Goal: Task Accomplishment & Management: Use online tool/utility

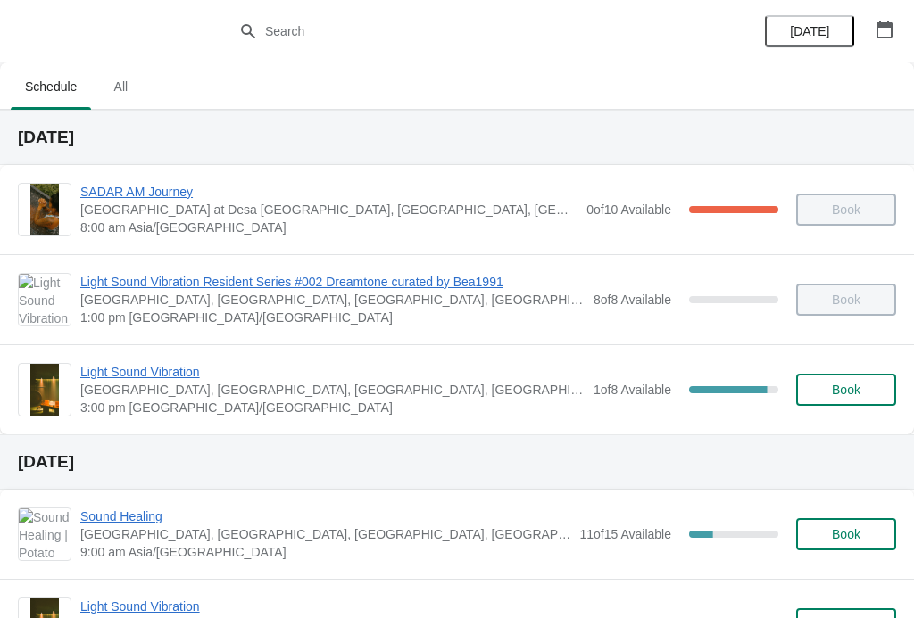
click at [162, 353] on div "Light Sound Vibration Potato Head Suites & Studios, [GEOGRAPHIC_DATA], [GEOGRAP…" at bounding box center [457, 389] width 914 height 90
click at [153, 365] on span "Light Sound Vibration" at bounding box center [332, 372] width 504 height 18
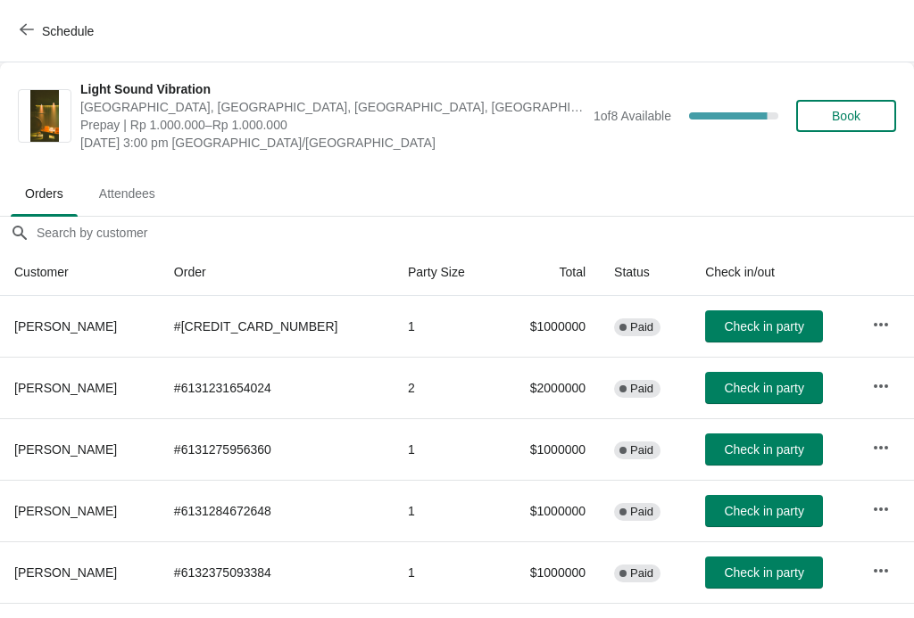
click at [767, 386] on span "Check in party" at bounding box center [763, 388] width 79 height 14
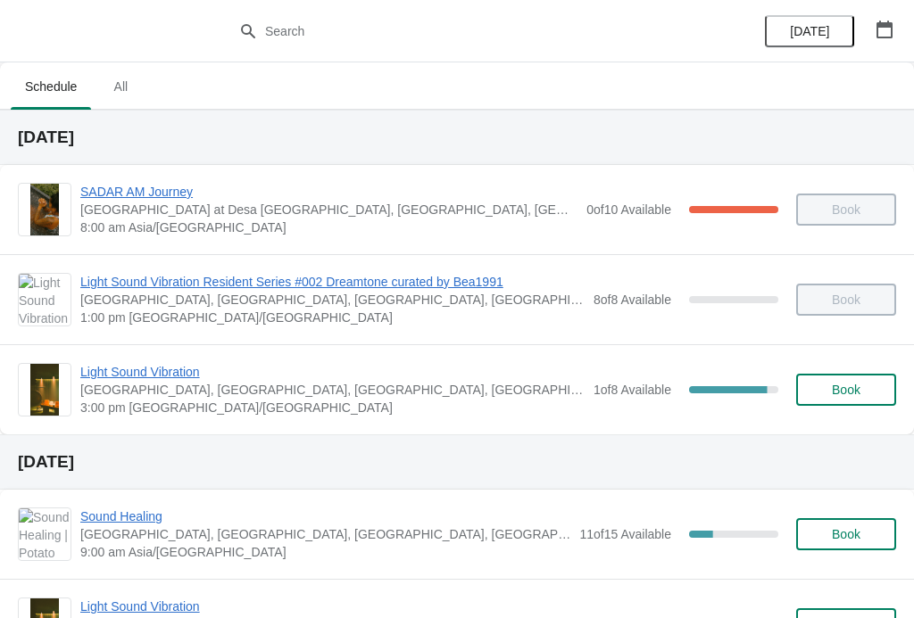
click at [124, 379] on span "Light Sound Vibration" at bounding box center [332, 372] width 504 height 18
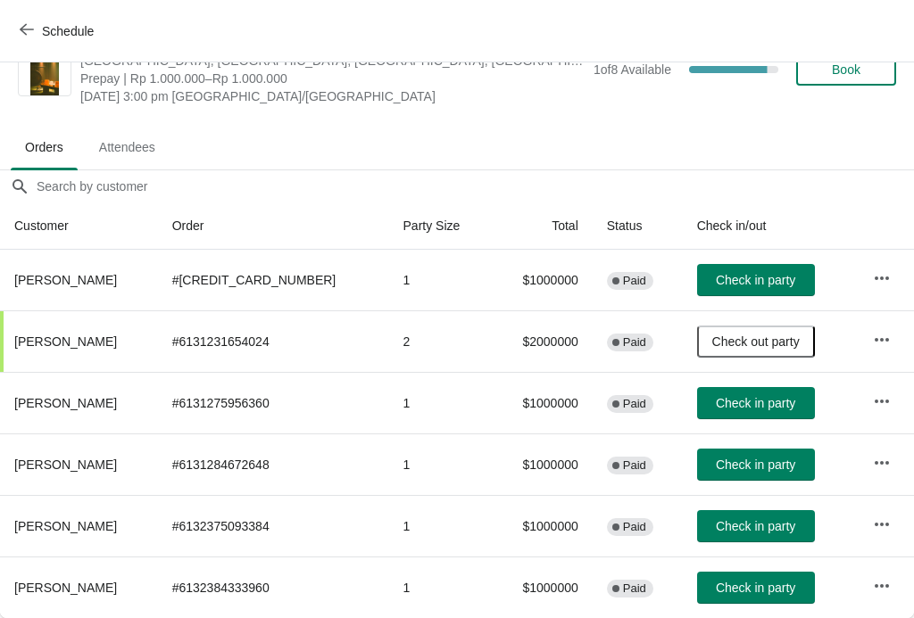
scroll to position [46, 0]
click at [756, 588] on span "Check in party" at bounding box center [755, 588] width 79 height 14
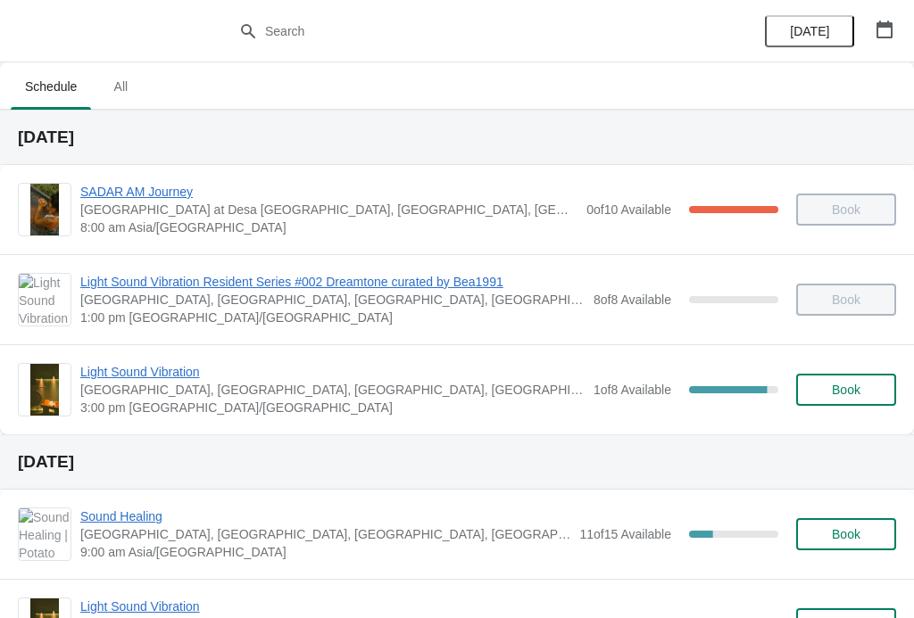
click at [593, 397] on span "1 of 8 Available" at bounding box center [632, 390] width 78 height 14
click at [653, 386] on span "1 of 8 Available" at bounding box center [632, 390] width 78 height 14
click at [709, 393] on div "87.5 %" at bounding box center [728, 389] width 79 height 7
click at [165, 371] on span "Light Sound Vibration" at bounding box center [332, 372] width 504 height 18
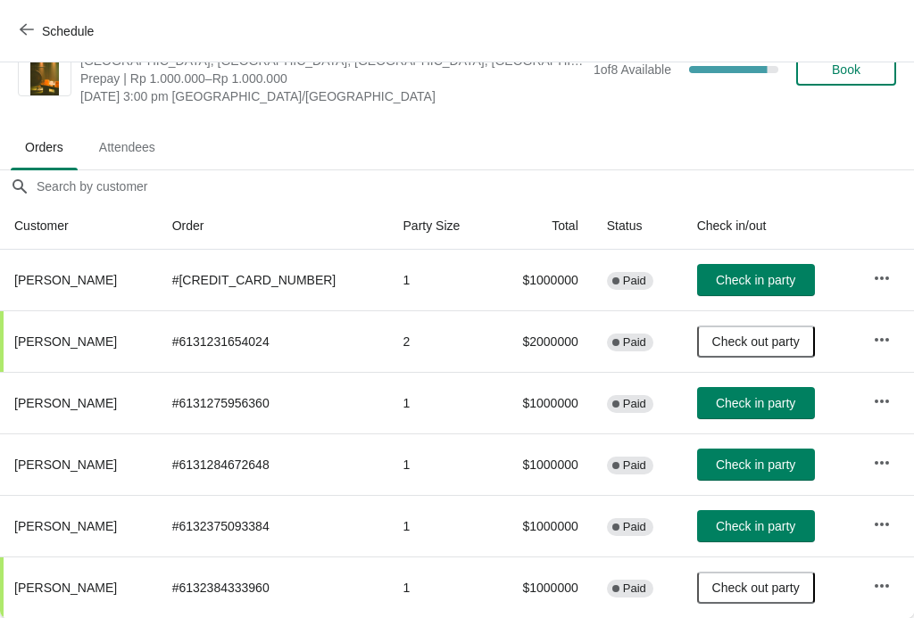
scroll to position [46, 0]
click at [765, 523] on span "Check in party" at bounding box center [755, 526] width 79 height 14
click at [726, 278] on span "Check in party" at bounding box center [755, 280] width 79 height 14
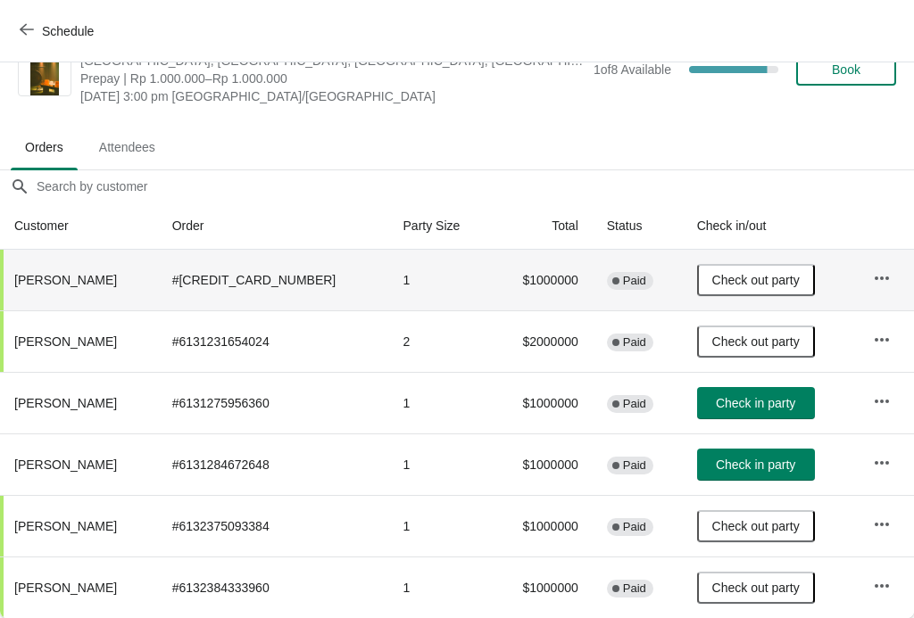
click at [748, 401] on span "Check in party" at bounding box center [755, 403] width 79 height 14
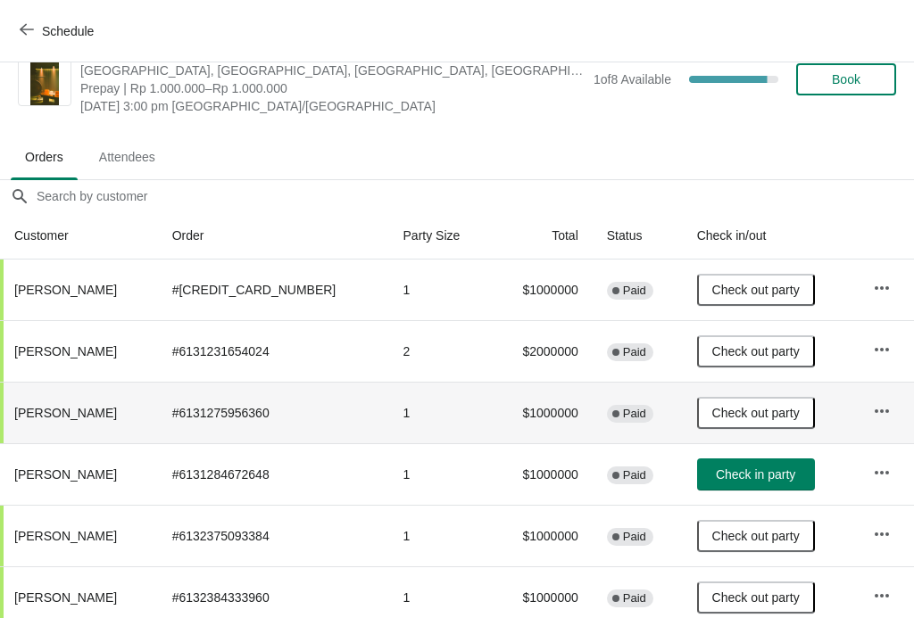
scroll to position [34, 0]
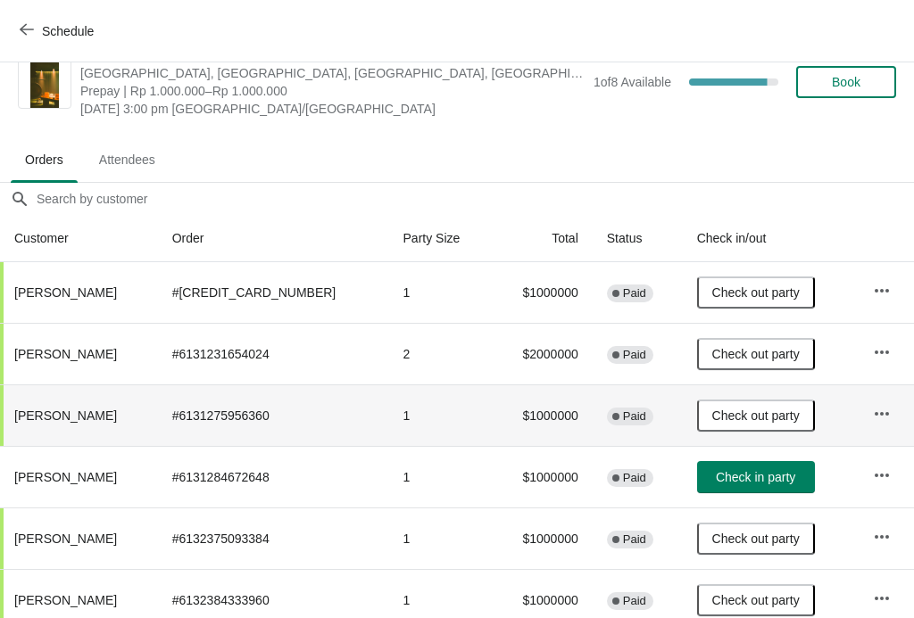
click at [760, 472] on span "Check in party" at bounding box center [755, 477] width 79 height 14
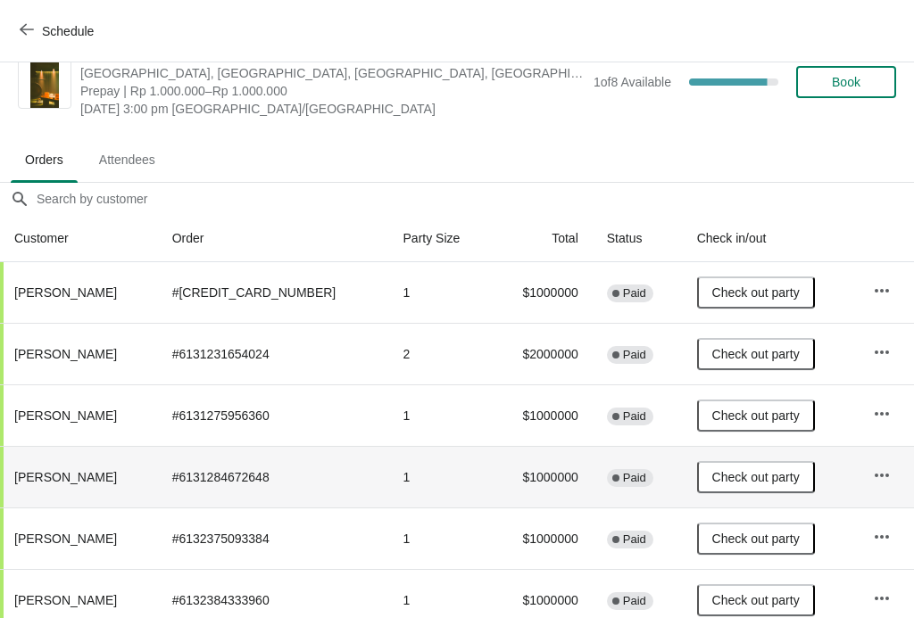
click at [763, 484] on span "Check out party" at bounding box center [755, 477] width 87 height 14
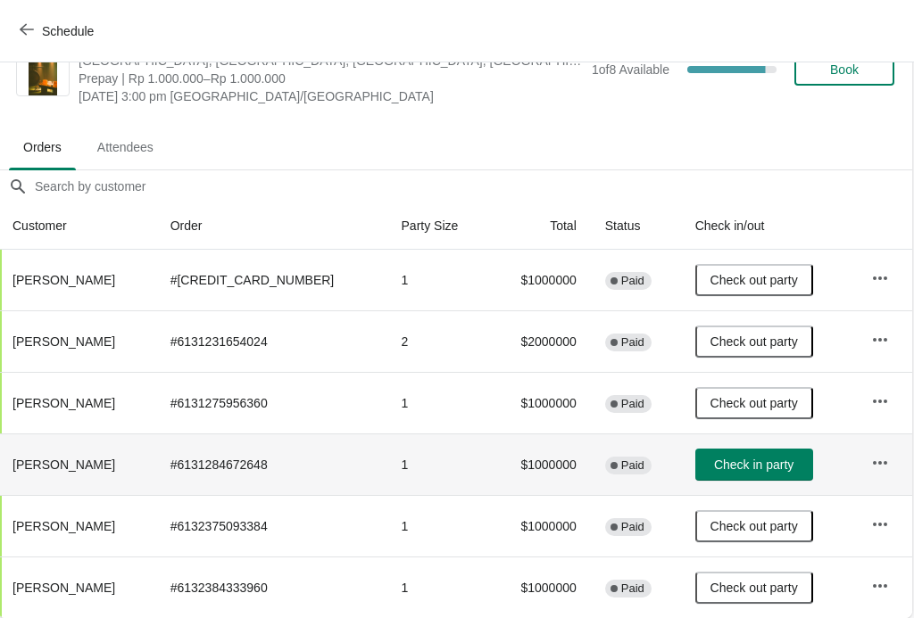
scroll to position [46, 1]
click at [754, 458] on span "Check in party" at bounding box center [754, 465] width 79 height 14
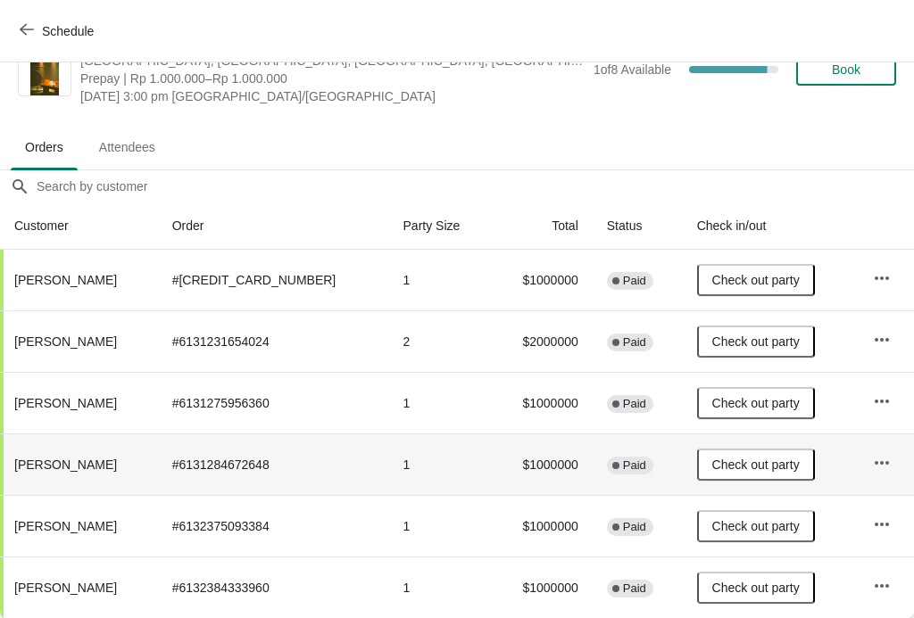
scroll to position [46, 0]
click at [127, 151] on span "Attendees" at bounding box center [127, 147] width 85 height 32
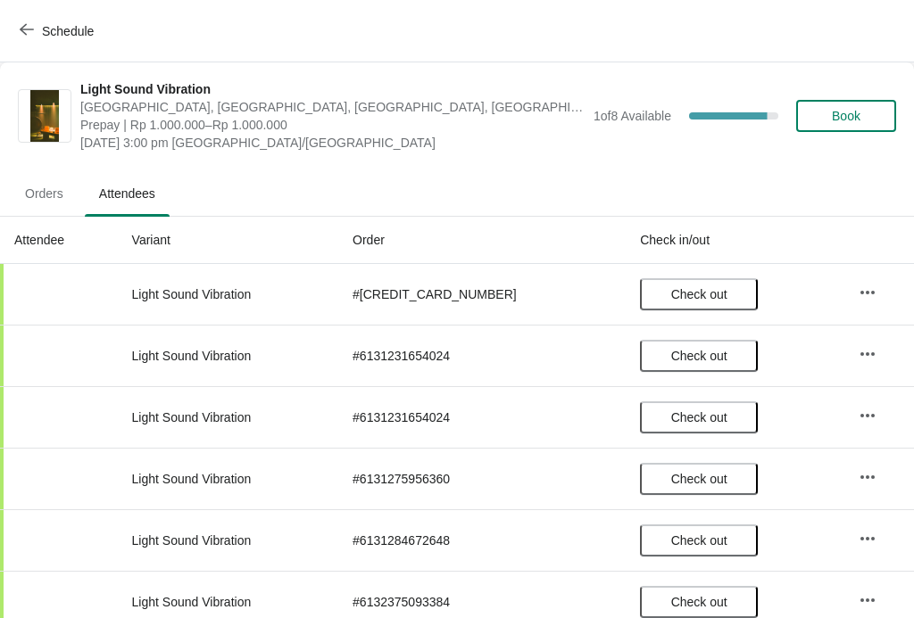
scroll to position [-1, 0]
click at [38, 195] on span "Orders" at bounding box center [44, 194] width 67 height 32
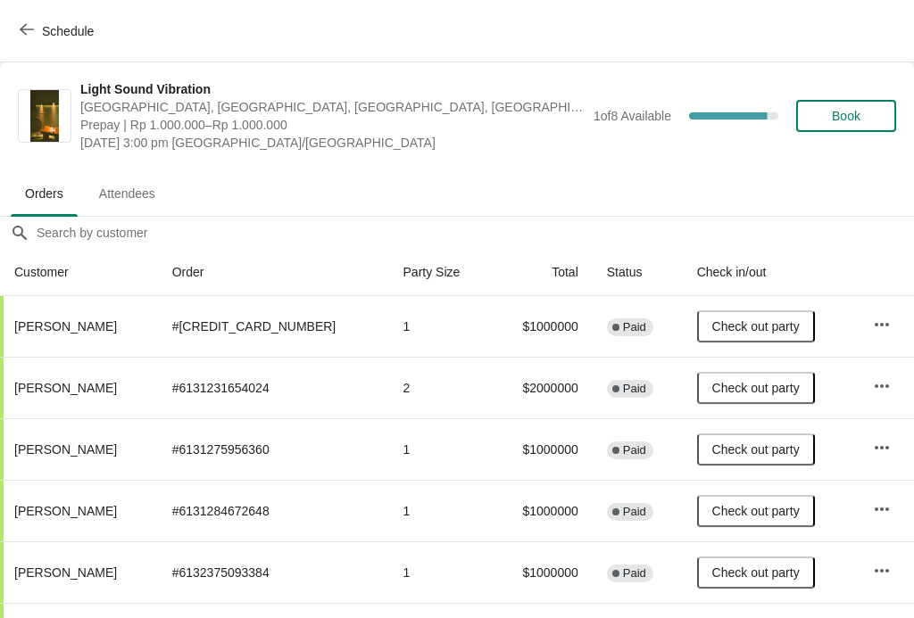
scroll to position [0, 0]
click at [54, 3] on div "Schedule" at bounding box center [457, 31] width 914 height 62
click at [41, 30] on span "Schedule" at bounding box center [58, 30] width 71 height 17
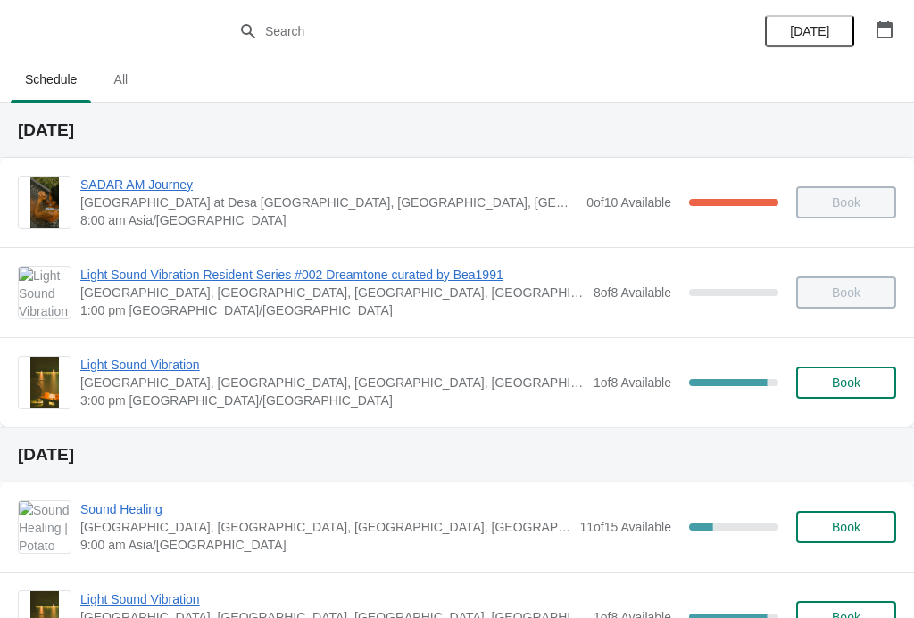
scroll to position [4, 0]
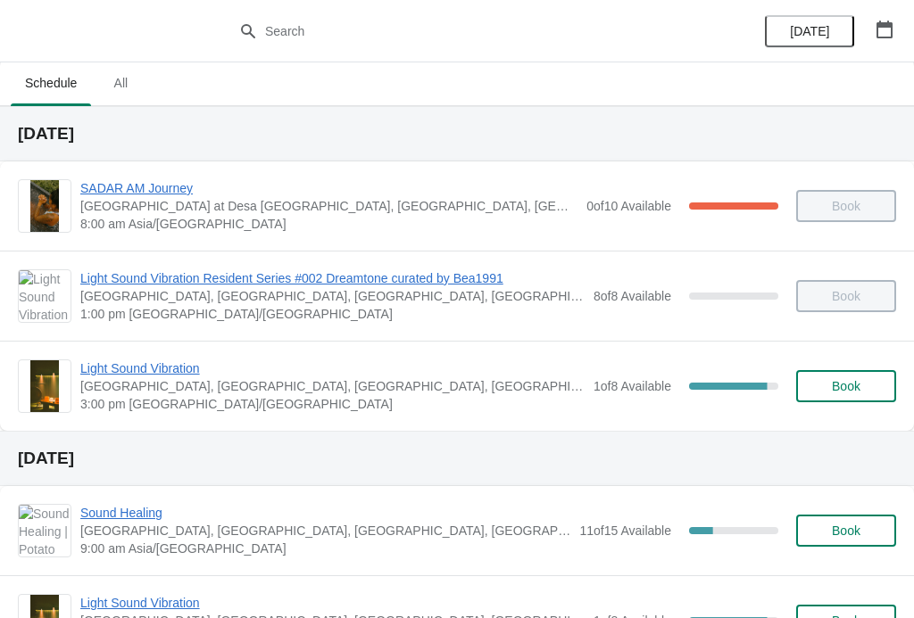
click at [166, 355] on div "Light Sound Vibration Potato Head Suites & Studios, [GEOGRAPHIC_DATA], [GEOGRAP…" at bounding box center [457, 386] width 914 height 90
click at [177, 368] on span "Light Sound Vibration" at bounding box center [332, 369] width 504 height 18
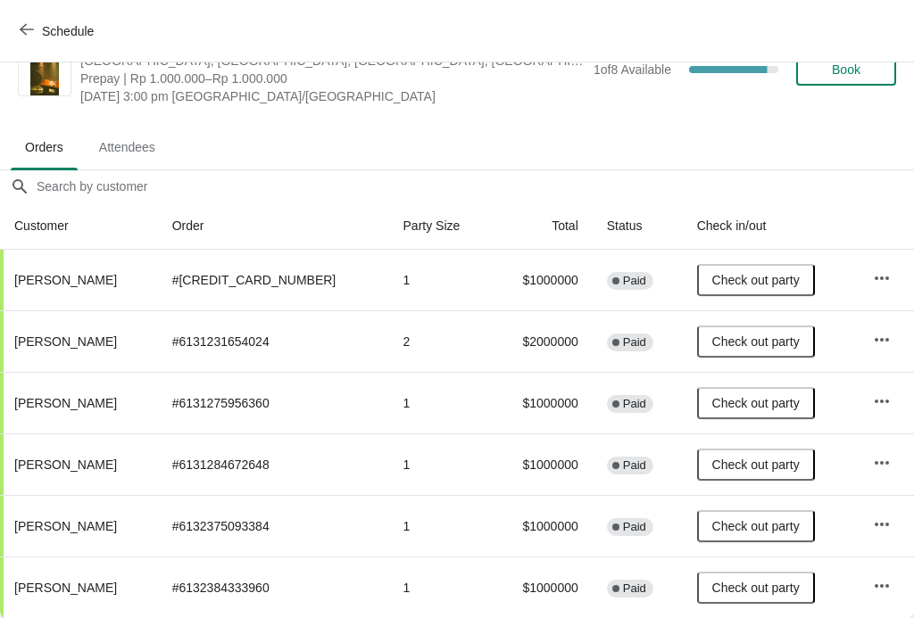
scroll to position [46, 0]
click at [29, 17] on button "Schedule" at bounding box center [58, 31] width 99 height 32
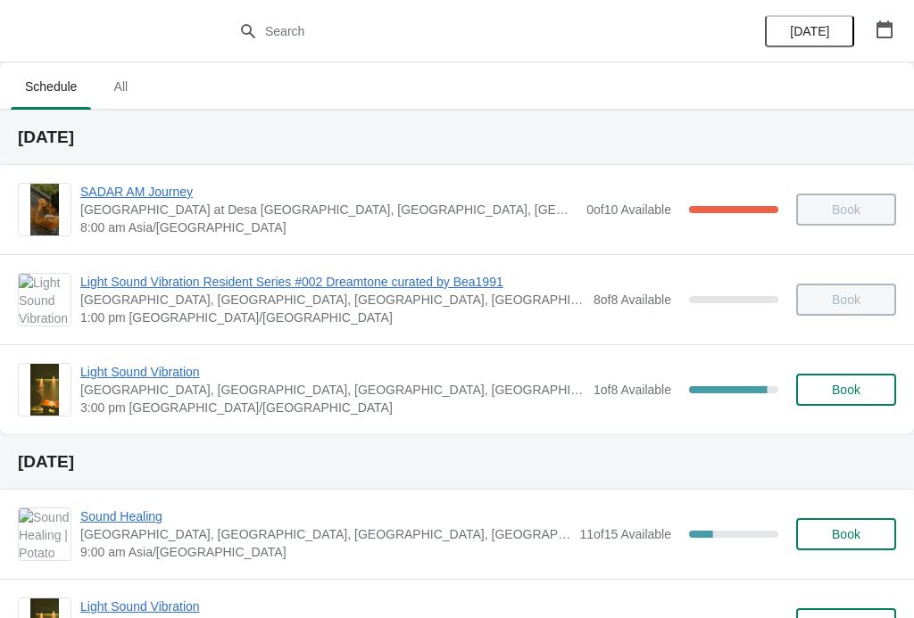
scroll to position [0, 0]
click at [132, 87] on span "All" at bounding box center [120, 87] width 45 height 32
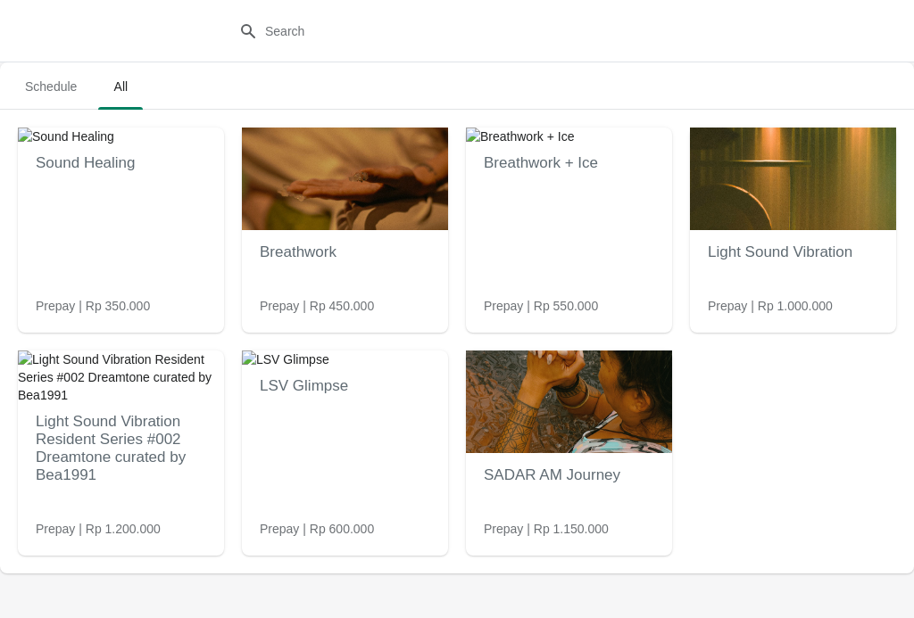
click at [53, 120] on div "Sound Healing Prepay | Rp 350.000 Breathwork Prepay | Rp 450.000 Breathwork + I…" at bounding box center [457, 342] width 914 height 464
click at [38, 85] on span "Schedule" at bounding box center [51, 87] width 80 height 32
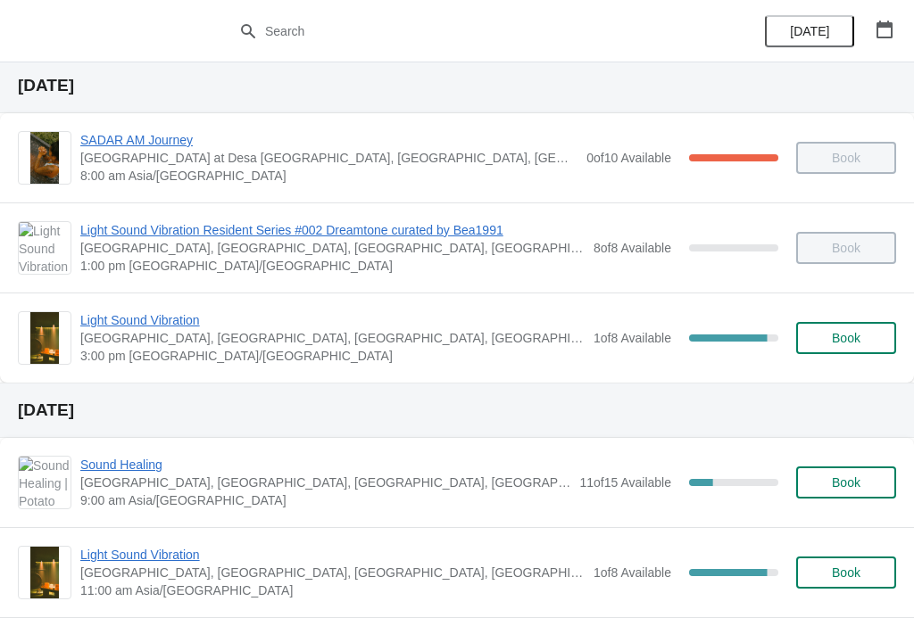
scroll to position [51, 0]
